Goal: Task Accomplishment & Management: Complete application form

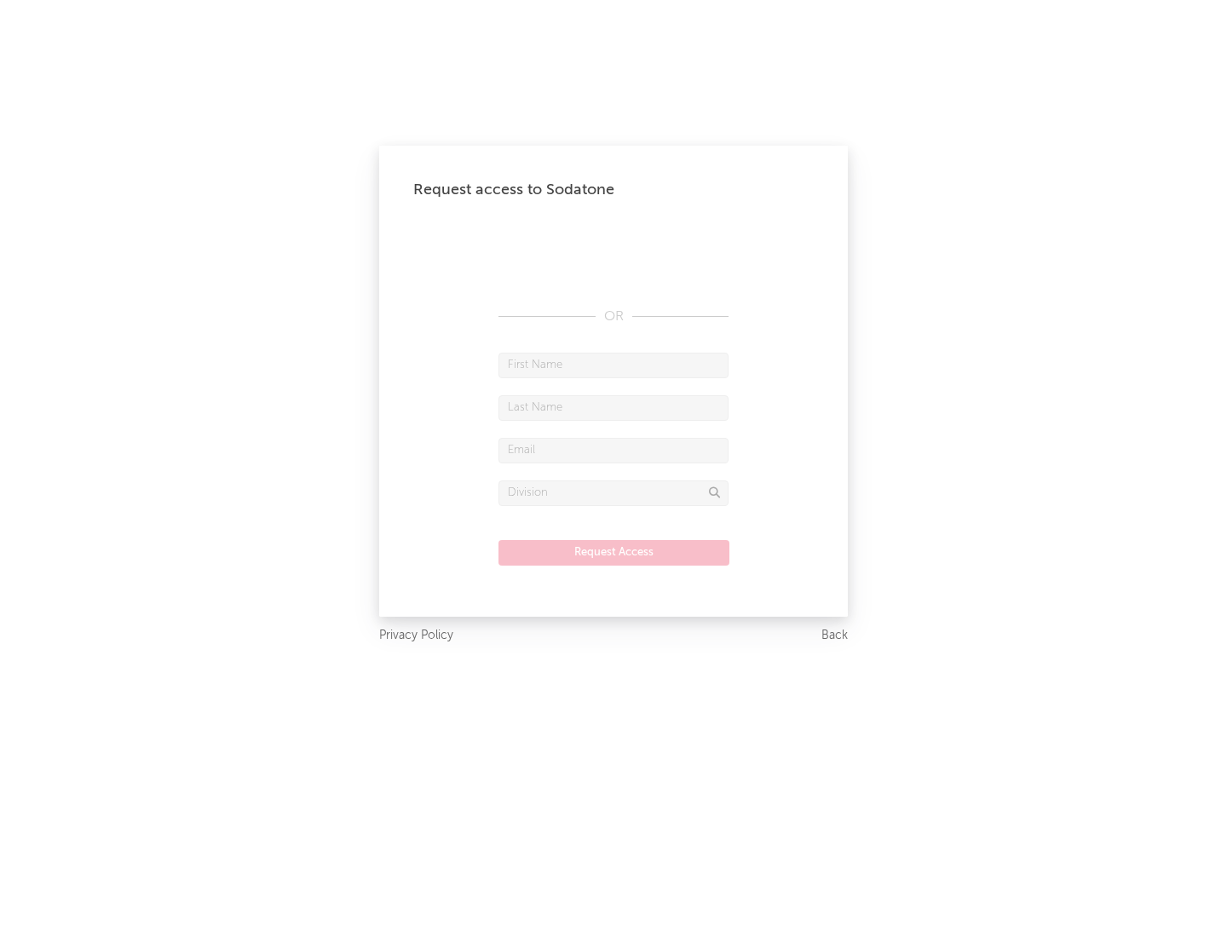
click at [613, 365] on input "text" at bounding box center [613, 366] width 230 height 26
type input "[PERSON_NAME]"
click at [613, 407] on input "text" at bounding box center [613, 408] width 230 height 26
type input "[PERSON_NAME]"
click at [613, 450] on input "text" at bounding box center [613, 451] width 230 height 26
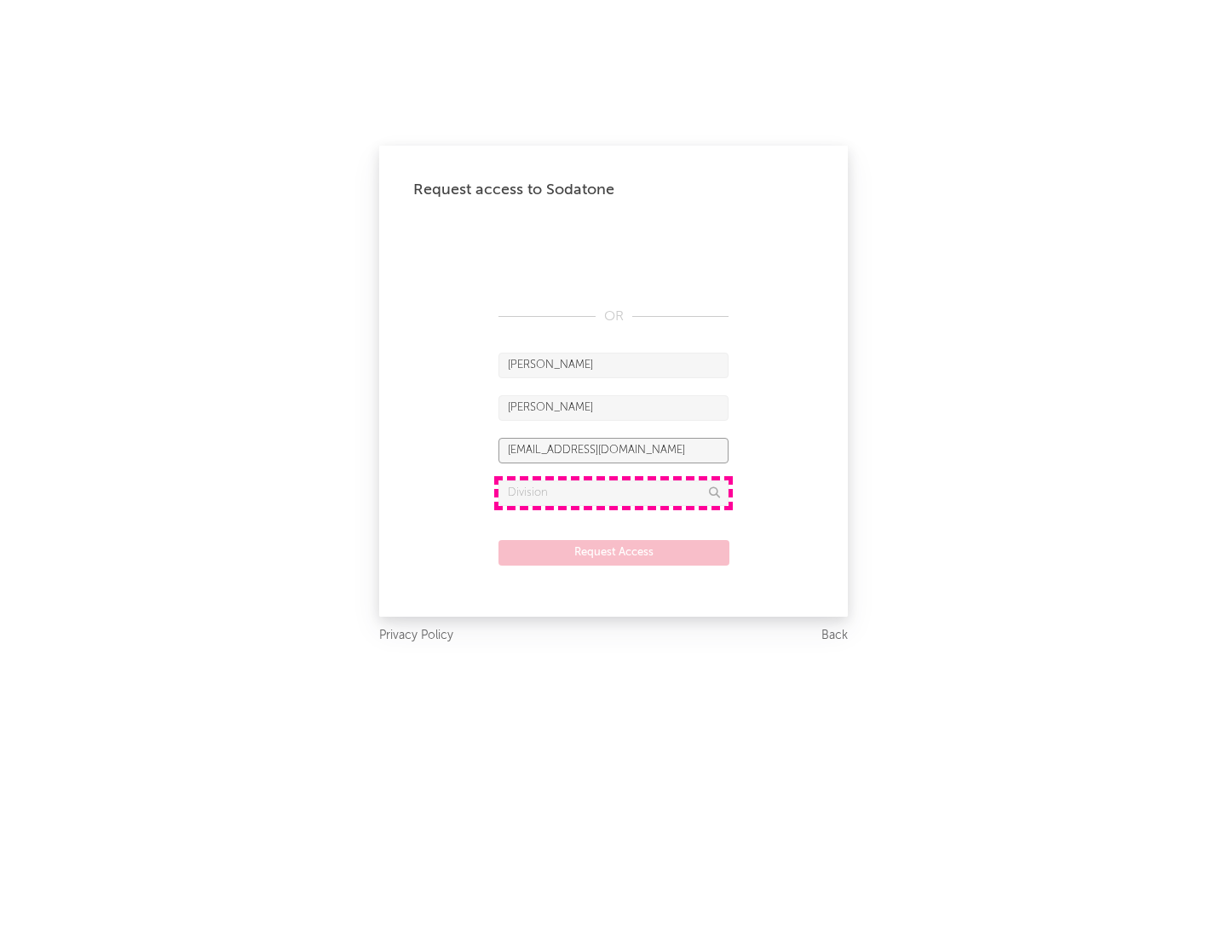
type input "[EMAIL_ADDRESS][DOMAIN_NAME]"
click at [613, 492] on input "text" at bounding box center [613, 494] width 230 height 26
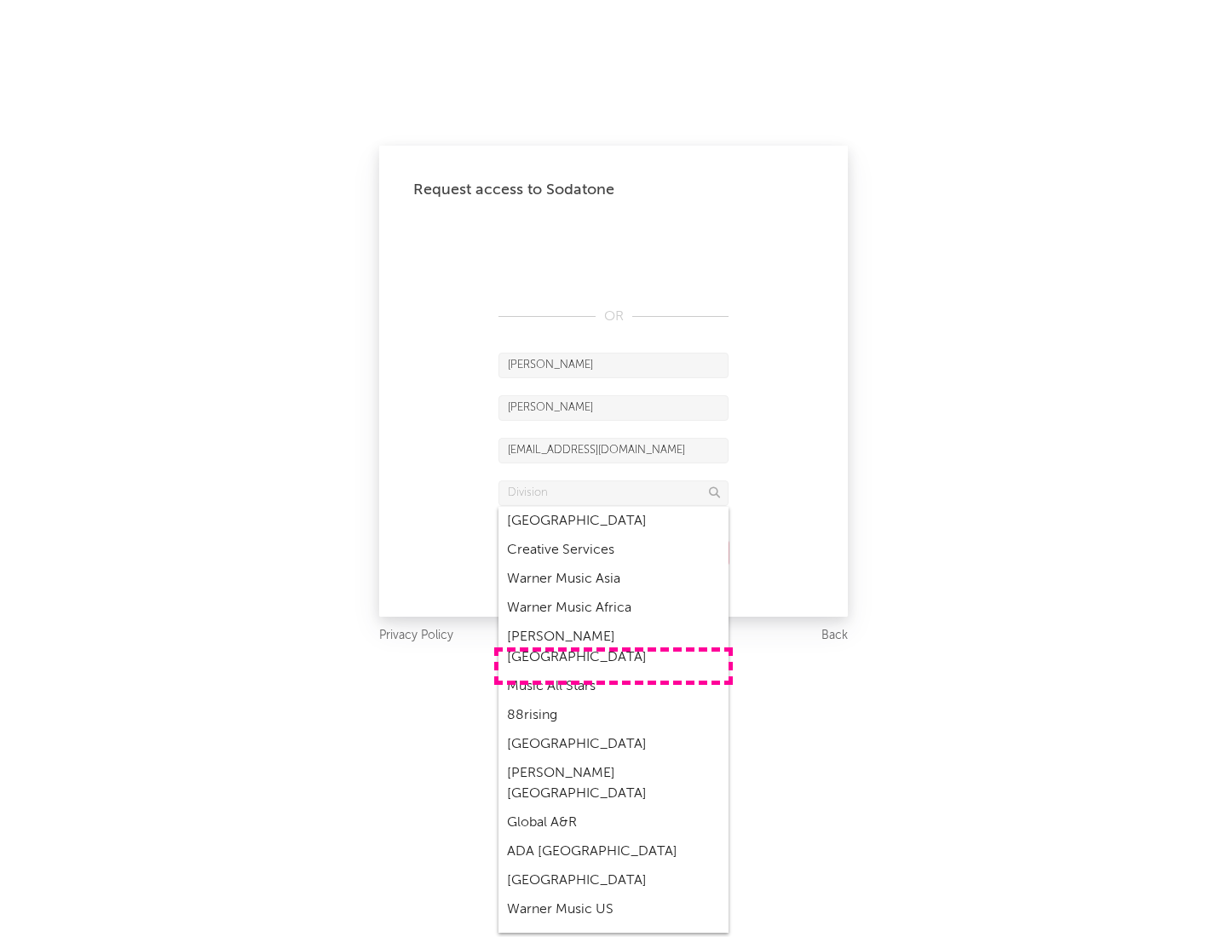
click at [613, 672] on div "Music All Stars" at bounding box center [613, 686] width 230 height 29
type input "Music All Stars"
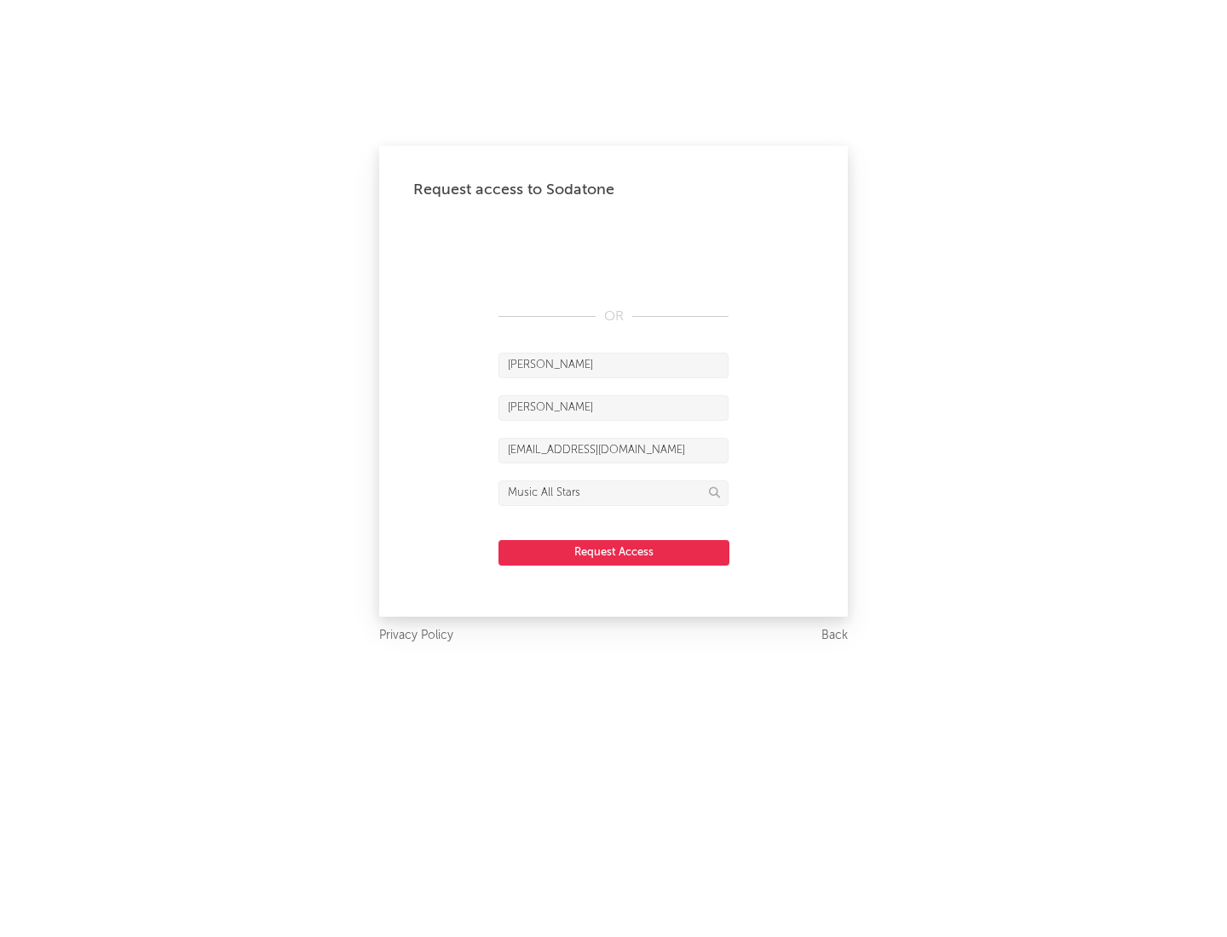
click at [613, 552] on button "Request Access" at bounding box center [613, 553] width 231 height 26
